Goal: Information Seeking & Learning: Learn about a topic

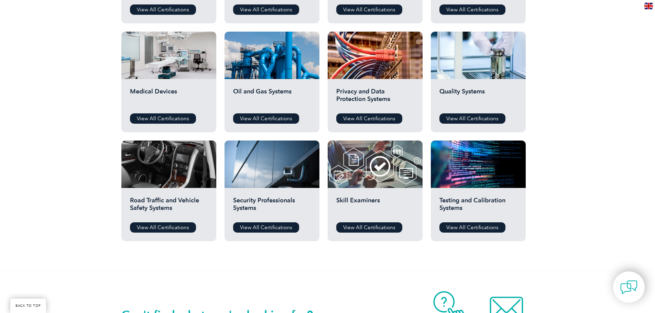
scroll to position [481, 0]
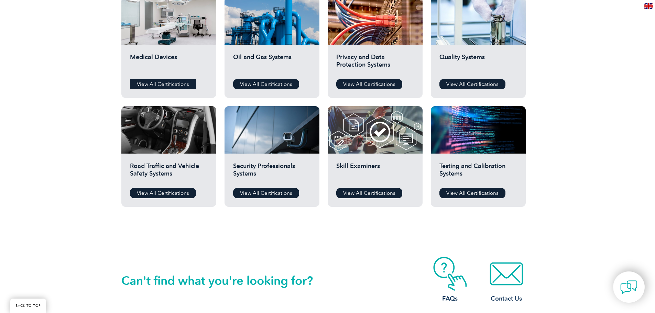
click at [146, 81] on link "View All Certifications" at bounding box center [163, 84] width 66 height 10
click at [453, 76] on div "Quality Systems View All Certifications" at bounding box center [478, 71] width 95 height 53
click at [456, 79] on link "View All Certifications" at bounding box center [472, 84] width 66 height 10
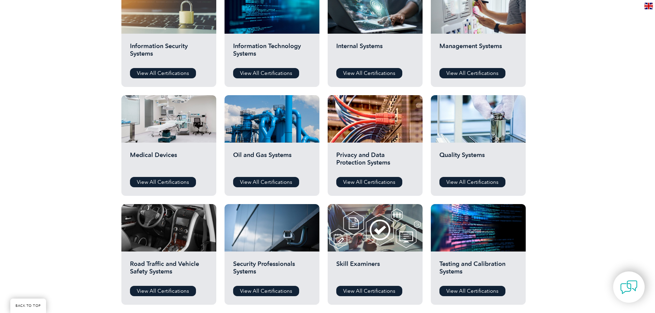
scroll to position [344, 0]
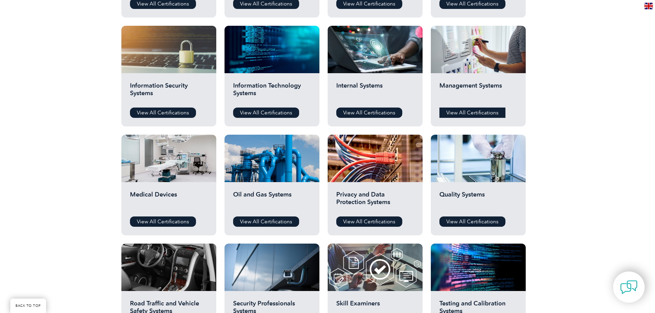
click at [471, 108] on link "View All Certifications" at bounding box center [472, 113] width 66 height 10
click at [171, 219] on link "View All Certifications" at bounding box center [163, 222] width 66 height 10
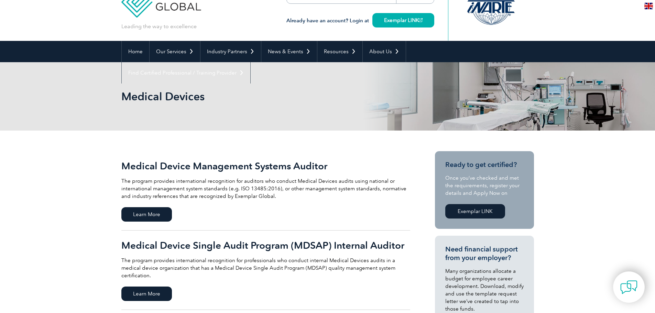
scroll to position [138, 0]
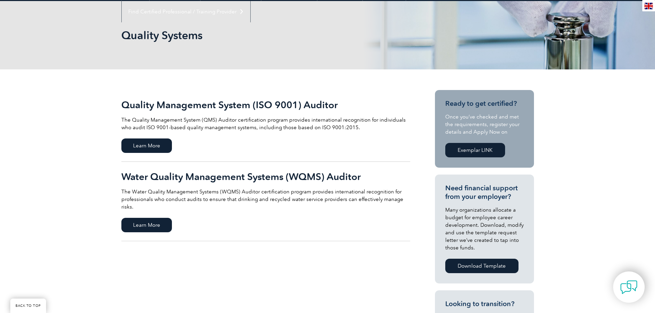
scroll to position [103, 0]
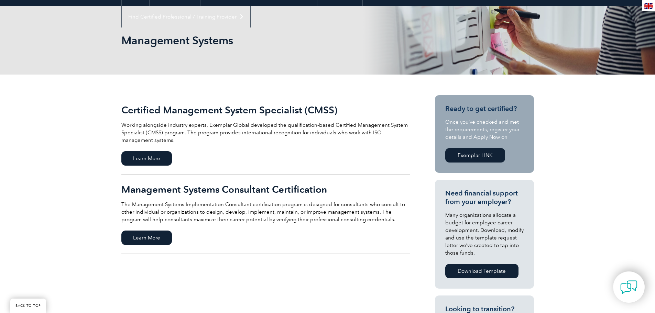
scroll to position [103, 0]
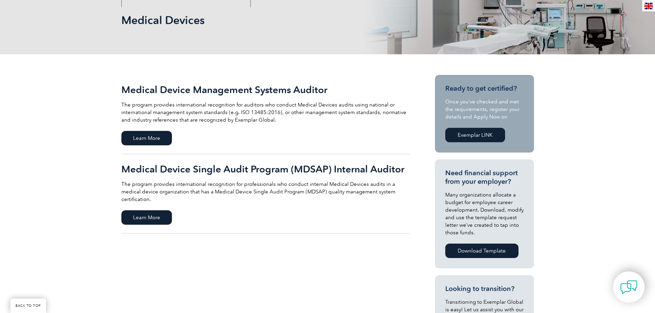
scroll to position [103, 0]
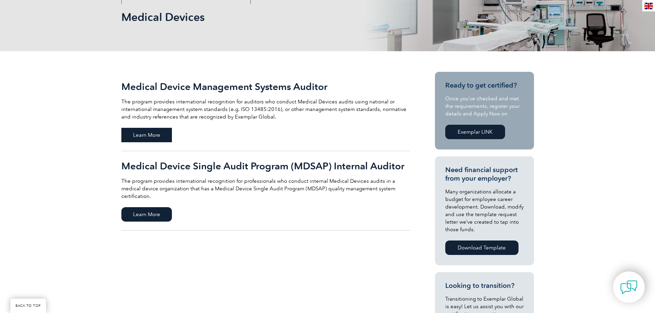
click at [162, 135] on span "Learn More" at bounding box center [146, 135] width 51 height 14
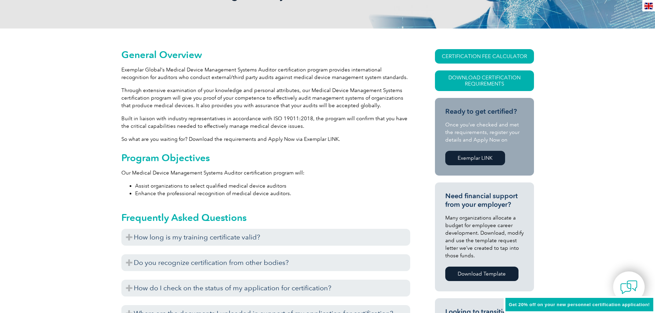
scroll to position [172, 0]
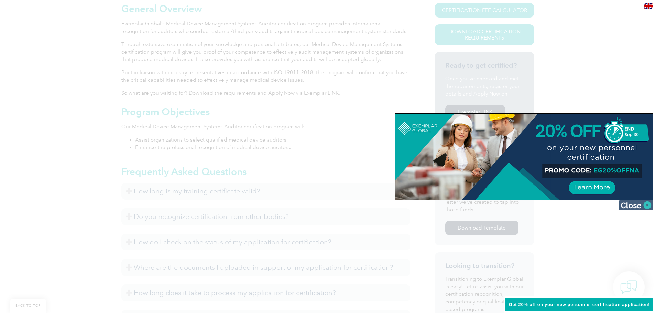
click at [639, 208] on img at bounding box center [636, 205] width 34 height 10
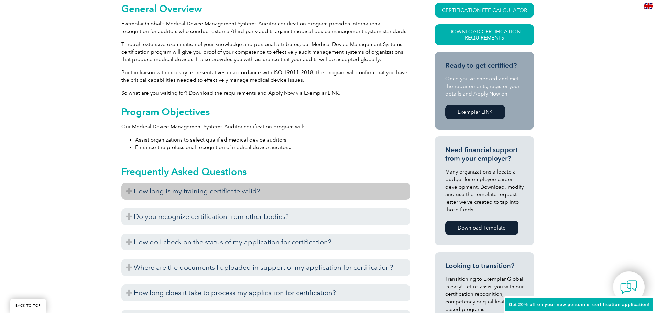
click at [266, 194] on h3 "How long is my training certificate valid?" at bounding box center [265, 191] width 289 height 17
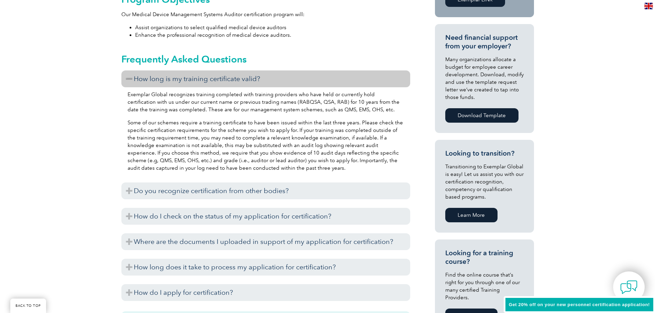
scroll to position [309, 0]
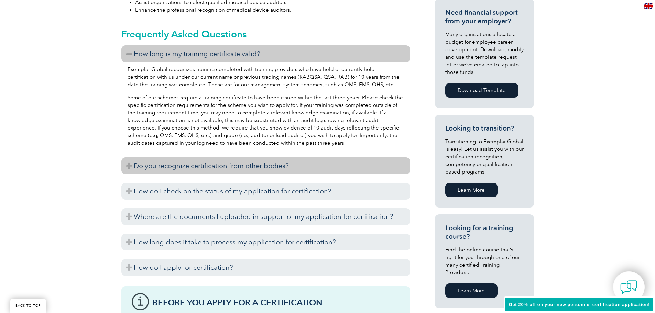
click at [269, 169] on h3 "Do you recognize certification from other bodies?" at bounding box center [265, 165] width 289 height 17
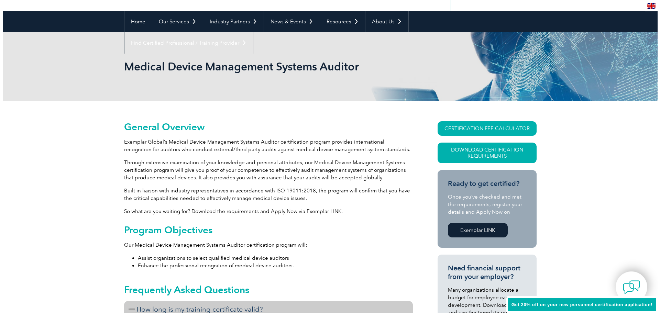
scroll to position [34, 0]
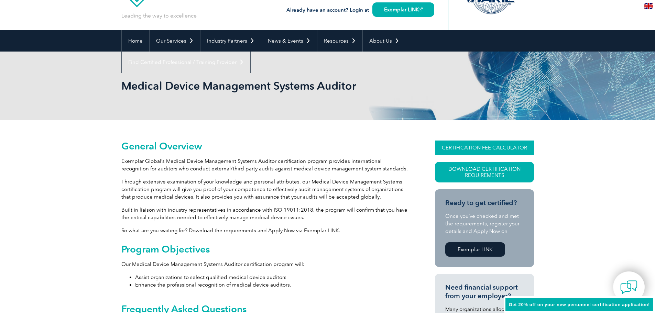
click at [475, 146] on link "CERTIFICATION FEE CALCULATOR" at bounding box center [484, 148] width 99 height 14
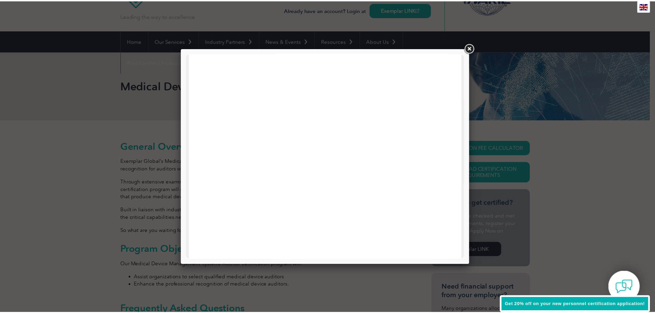
scroll to position [138, 0]
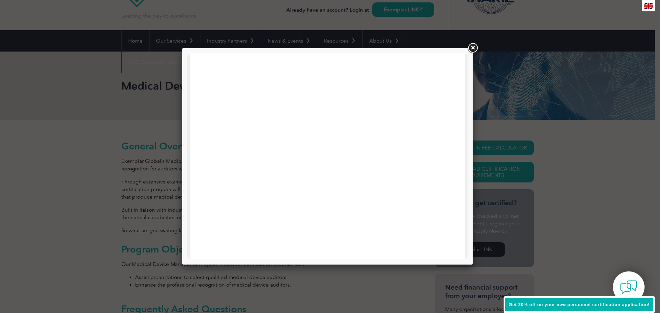
click at [473, 49] on link at bounding box center [473, 48] width 12 height 12
